Goal: Register for event/course

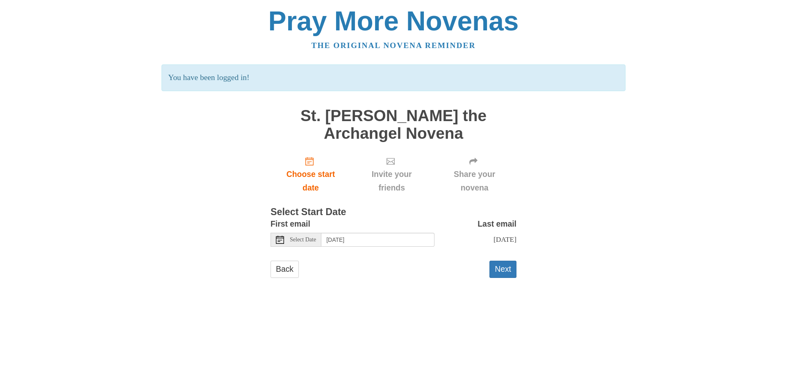
click at [302, 240] on span "Select Date" at bounding box center [303, 240] width 26 height 6
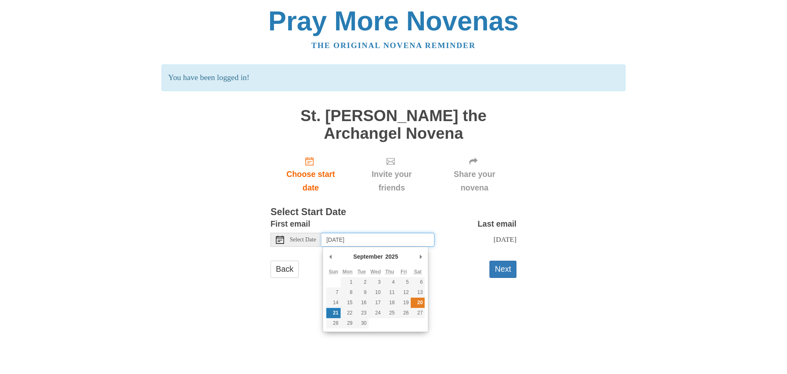
type input "[DATE]"
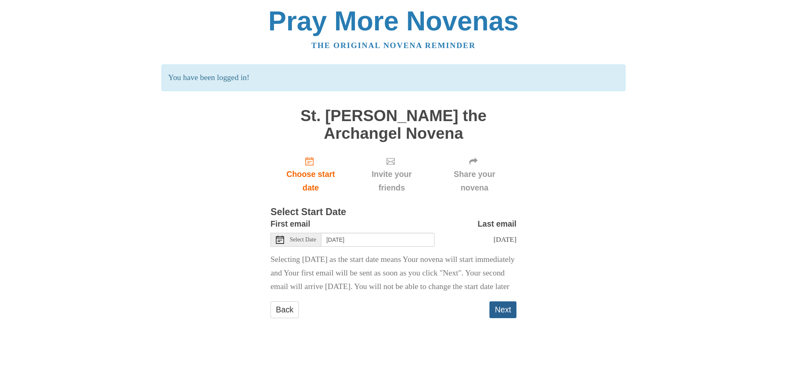
click at [495, 318] on button "Next" at bounding box center [503, 309] width 27 height 17
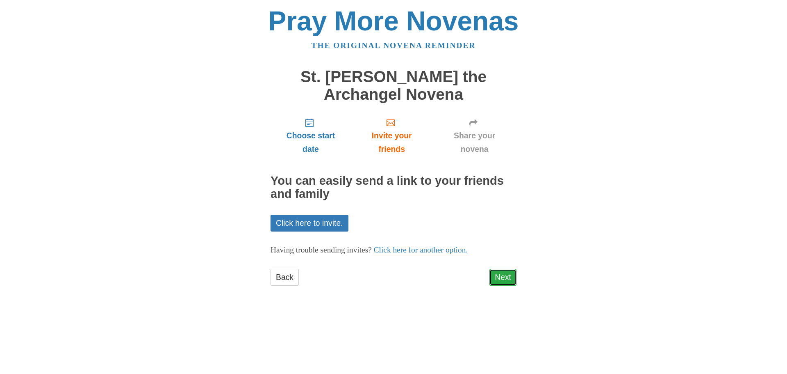
click at [503, 282] on link "Next" at bounding box center [503, 277] width 27 height 17
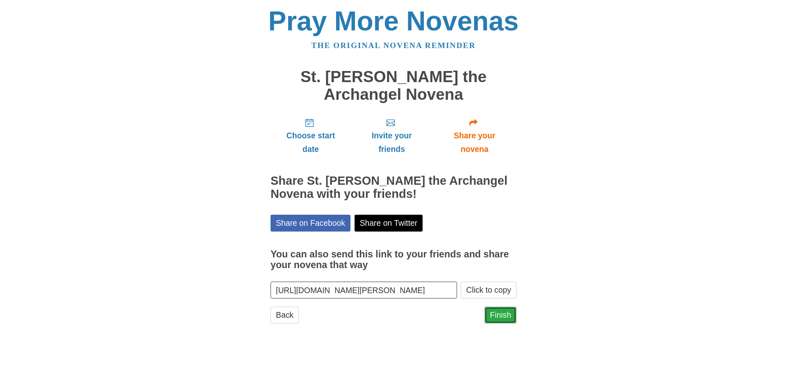
click at [507, 322] on link "Finish" at bounding box center [501, 314] width 32 height 17
